Goal: Information Seeking & Learning: Learn about a topic

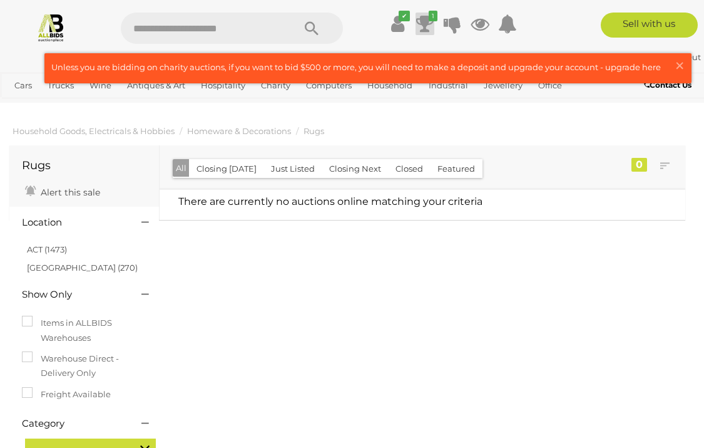
click at [430, 23] on icon at bounding box center [425, 24] width 18 height 23
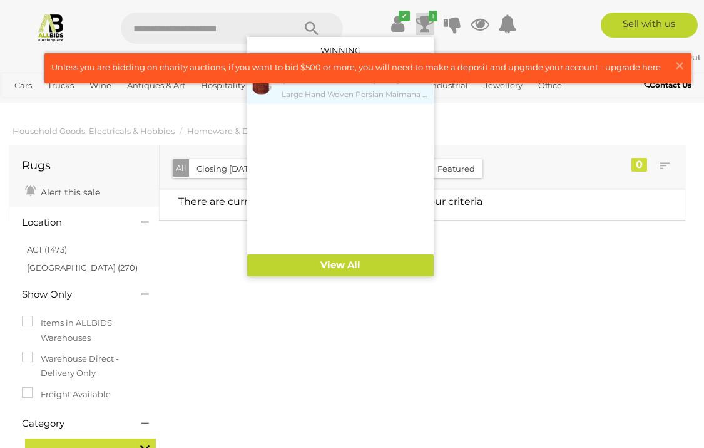
click at [364, 91] on small "Large Hand Woven Persian Maimana Wool Slit Weave Kilim" at bounding box center [356, 95] width 149 height 14
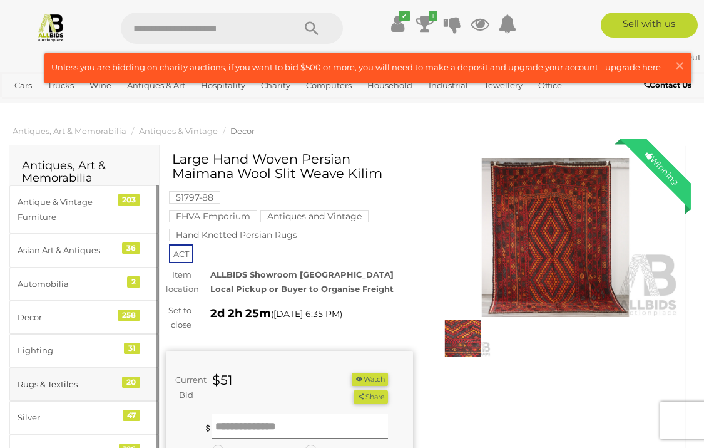
click at [73, 389] on div "Rugs & Textiles" at bounding box center [69, 384] width 103 height 14
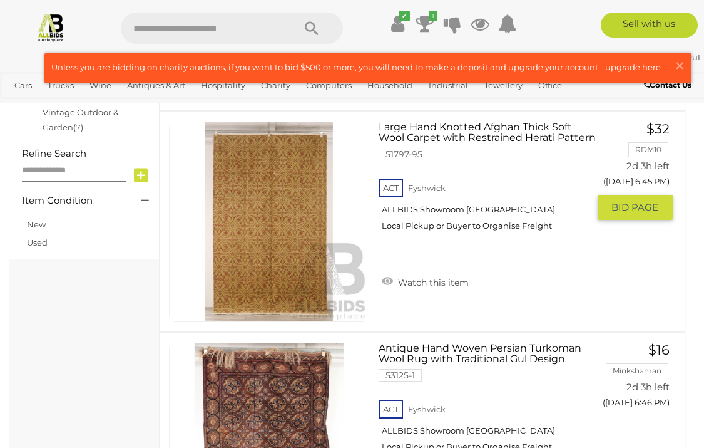
scroll to position [764, 0]
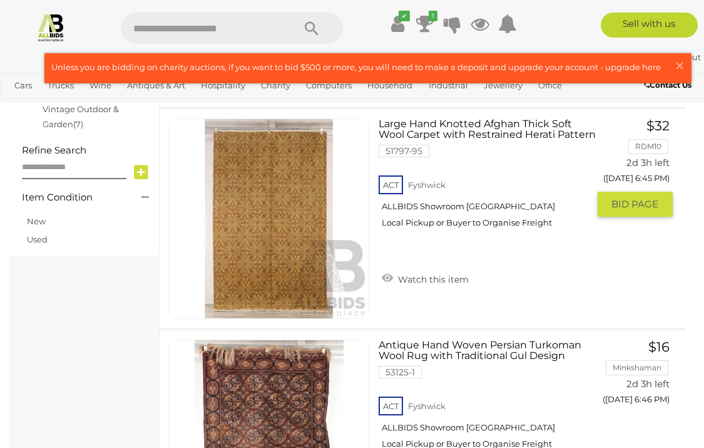
click at [453, 137] on link "Large Hand Knotted Afghan Thick Soft Wool Carpet with Restrained Herati Pattern…" at bounding box center [488, 177] width 200 height 119
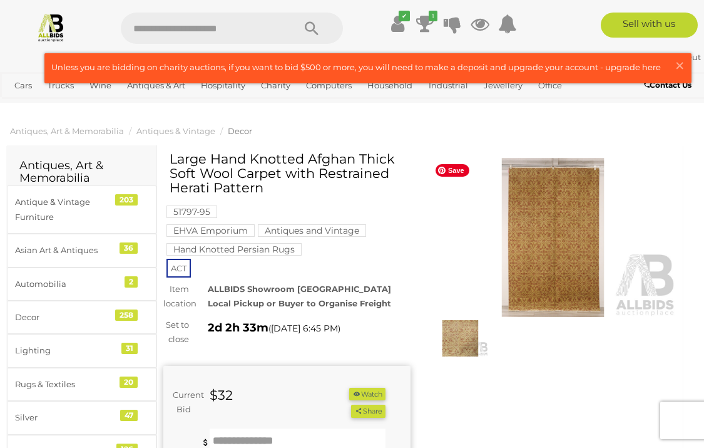
scroll to position [44, 3]
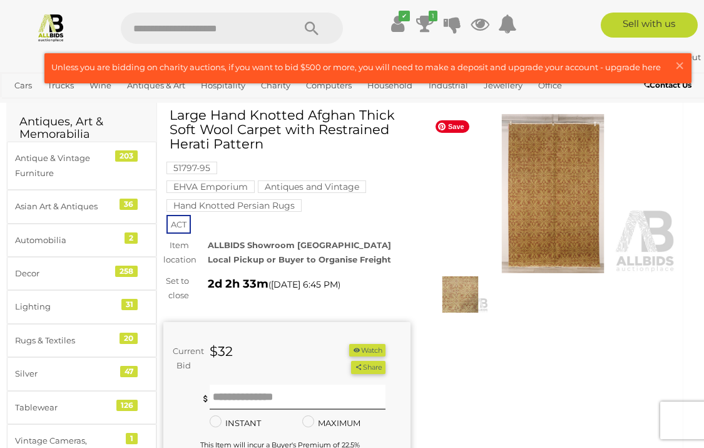
click at [533, 234] on img at bounding box center [552, 194] width 247 height 160
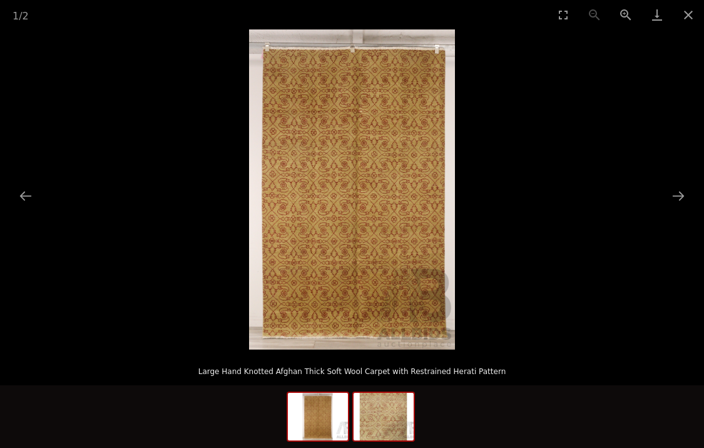
click at [389, 423] on img at bounding box center [384, 417] width 60 height 48
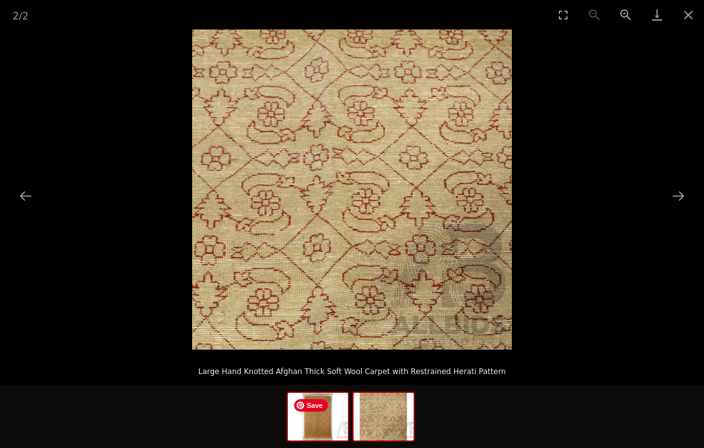
click at [339, 418] on img at bounding box center [318, 417] width 60 height 48
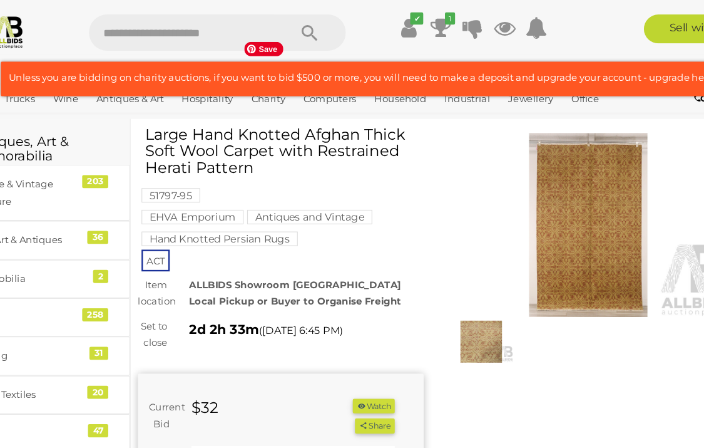
scroll to position [44, 3]
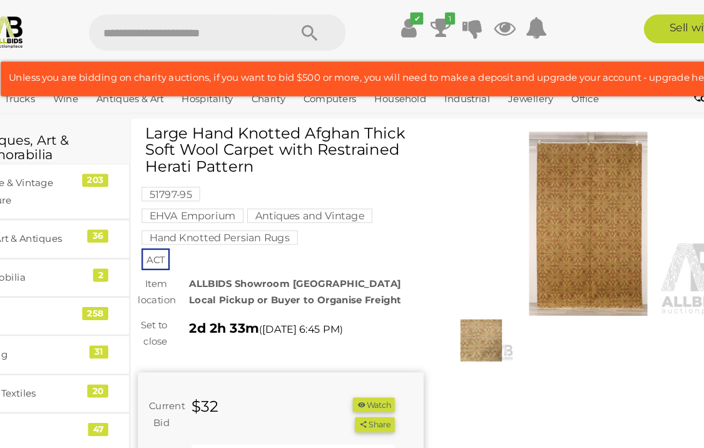
scroll to position [44, 0]
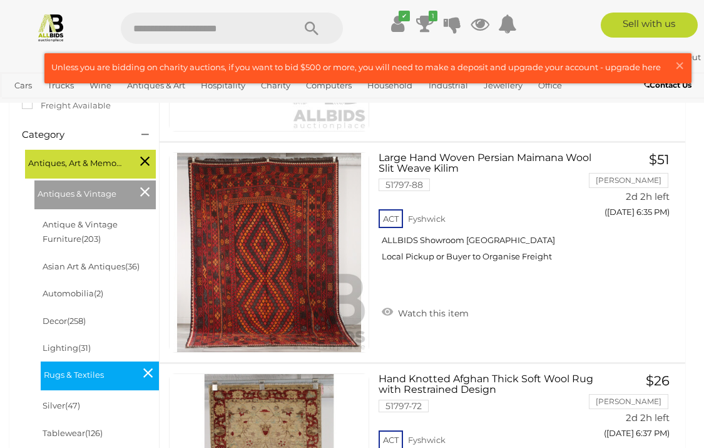
scroll to position [302, 0]
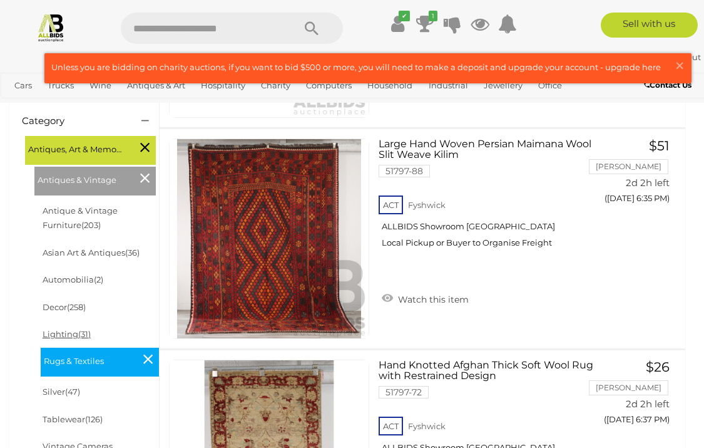
click at [68, 334] on link "Lighting (31)" at bounding box center [67, 334] width 48 height 10
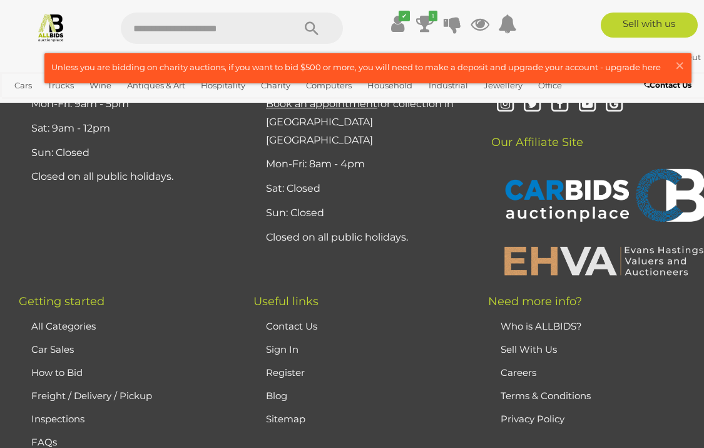
scroll to position [7156, 1]
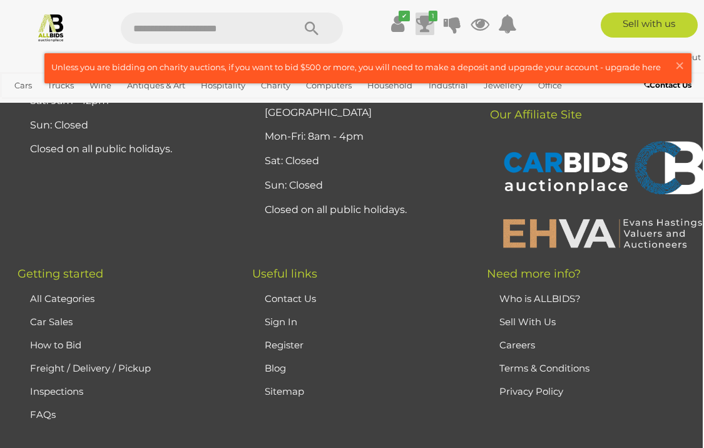
click at [424, 21] on icon at bounding box center [425, 24] width 18 height 23
